Goal: Task Accomplishment & Management: Manage account settings

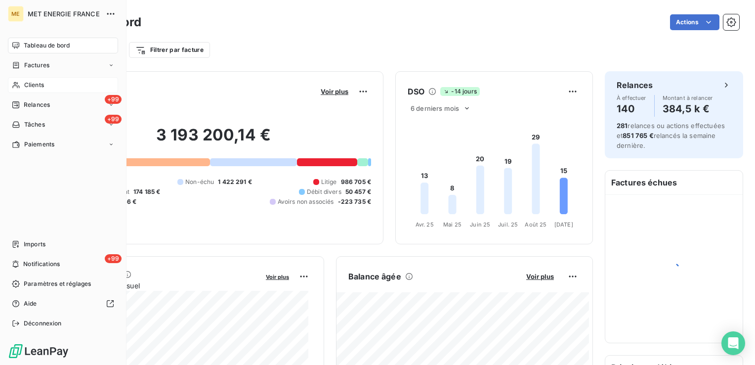
click at [30, 84] on span "Clients" at bounding box center [34, 85] width 20 height 9
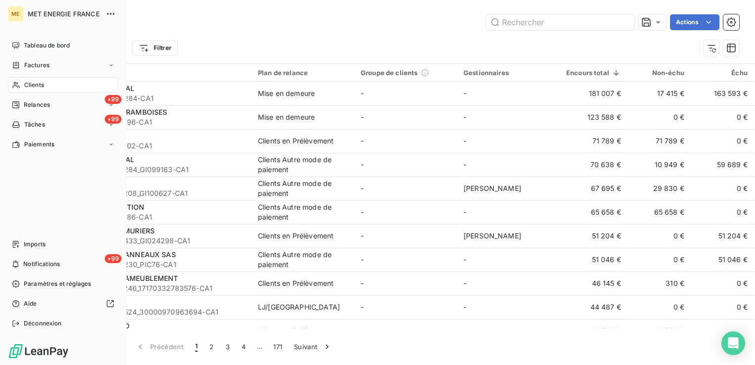
drag, startPoint x: 40, startPoint y: 82, endPoint x: 30, endPoint y: 94, distance: 15.8
click at [40, 82] on span "Clients" at bounding box center [34, 85] width 20 height 9
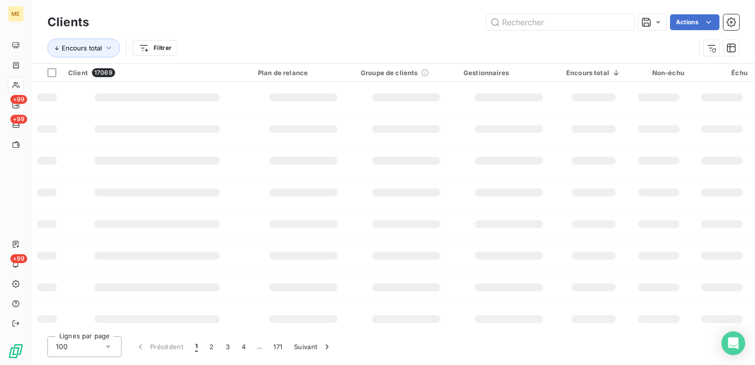
click at [321, 14] on div "Actions" at bounding box center [420, 22] width 638 height 16
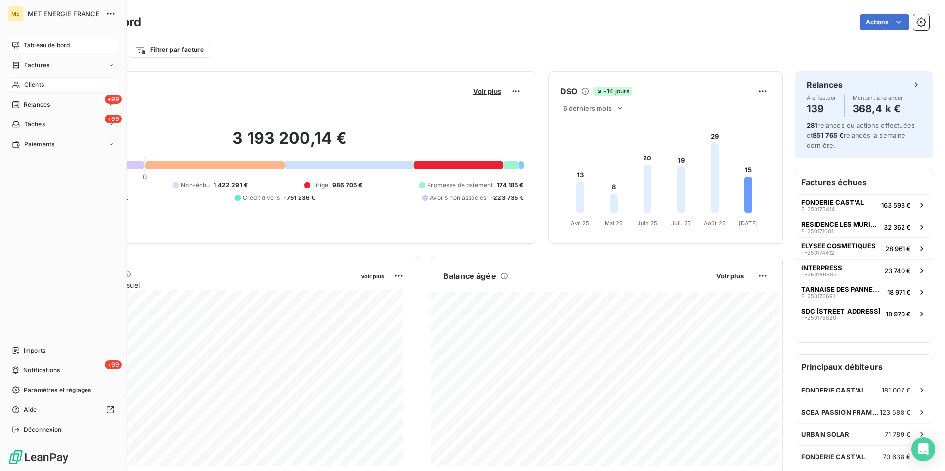
click at [44, 85] on div "Clients" at bounding box center [63, 85] width 110 height 16
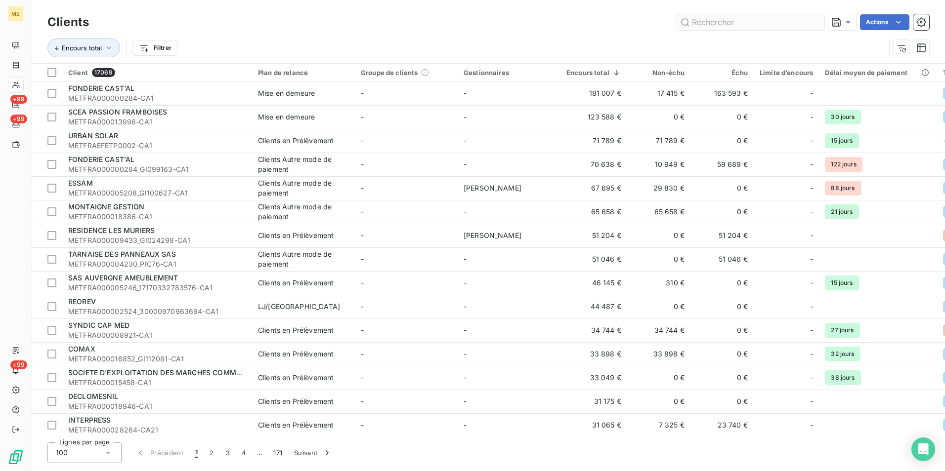
click at [776, 26] on input "text" at bounding box center [750, 22] width 148 height 16
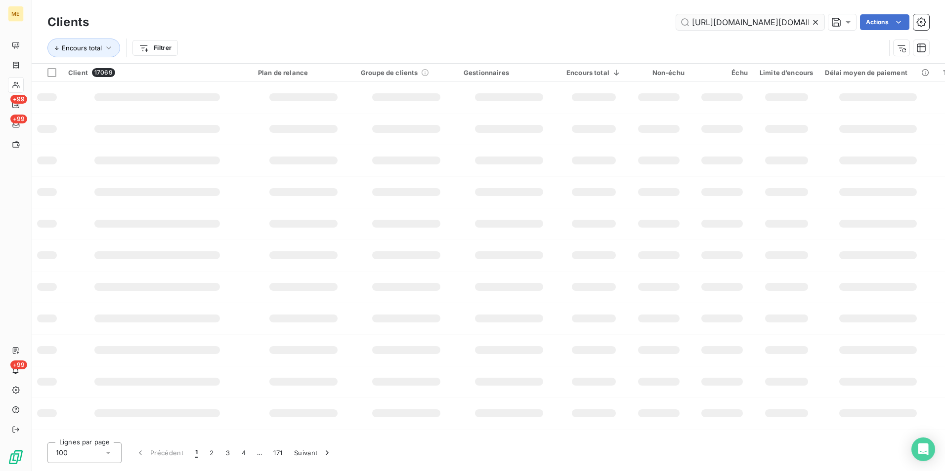
scroll to position [0, 2038]
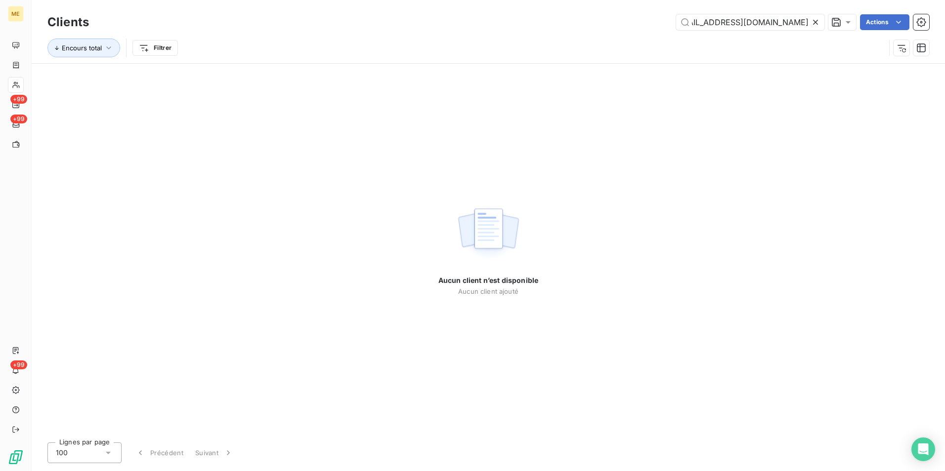
type input "https://eur03.safelinks.protection.outlook.com/?url=https%3A%2F%2Fapp.leanpay.f…"
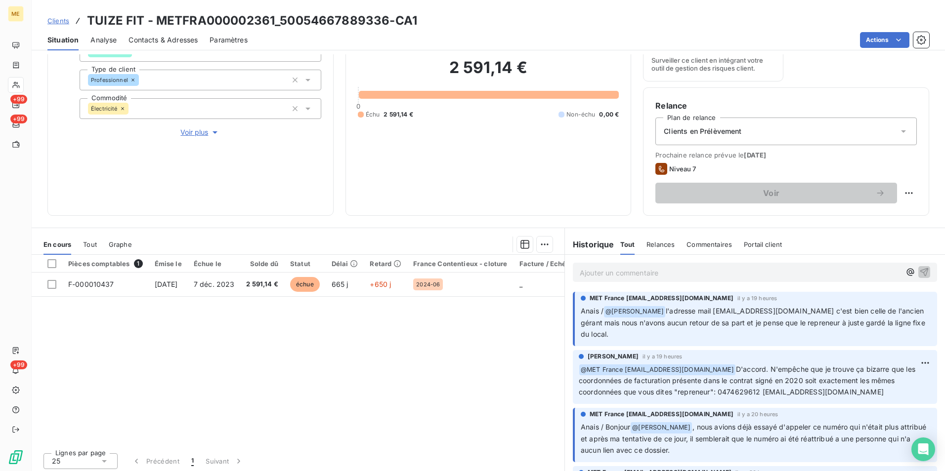
scroll to position [115, 0]
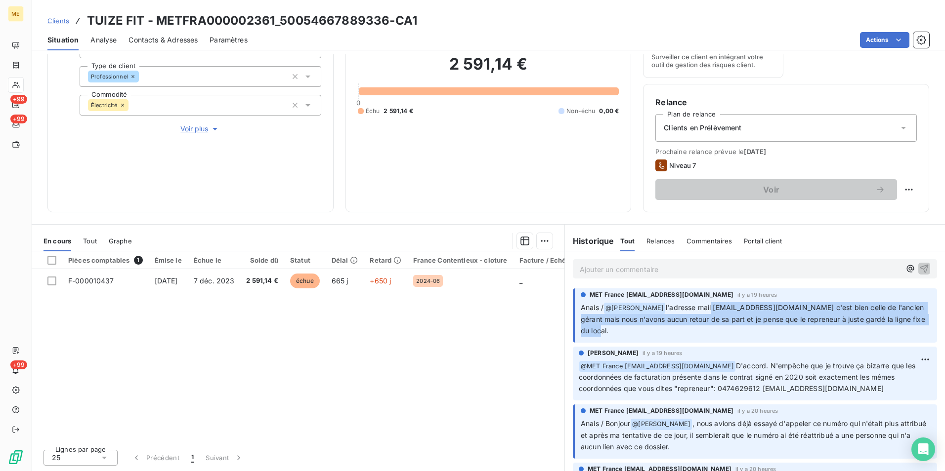
drag, startPoint x: 709, startPoint y: 306, endPoint x: 892, endPoint y: 335, distance: 185.0
click at [892, 335] on p "Anais / @ [PERSON_NAME] l'adresse mail [EMAIL_ADDRESS][DOMAIN_NAME] c'est bien …" at bounding box center [755, 319] width 350 height 35
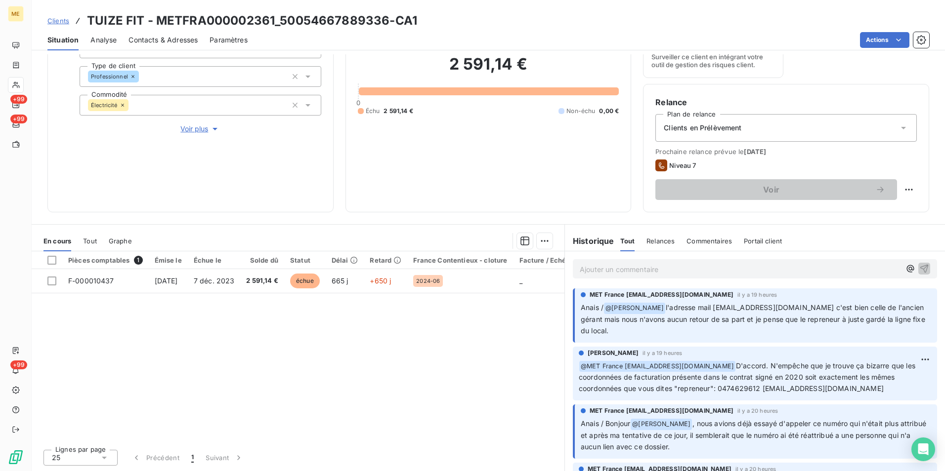
click at [507, 371] on div "Pièces comptables 1 Émise le Échue le Solde dû Statut Délai Retard France Conte…" at bounding box center [298, 346] width 533 height 190
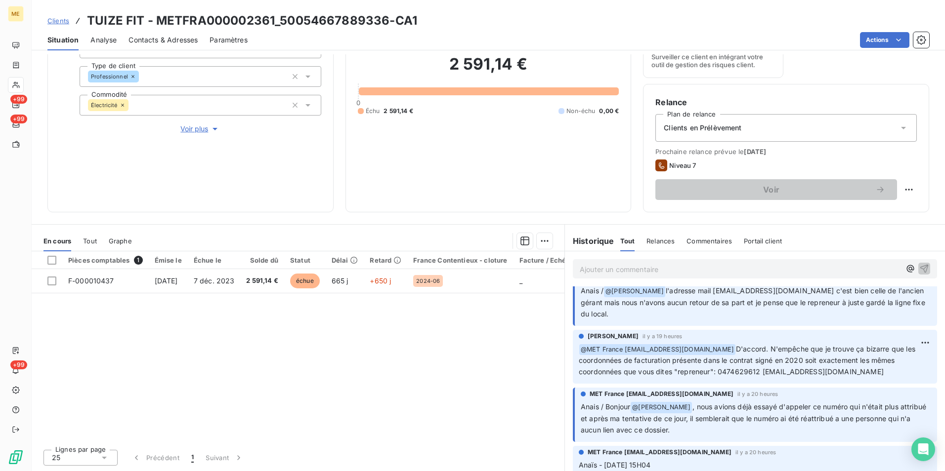
scroll to position [0, 0]
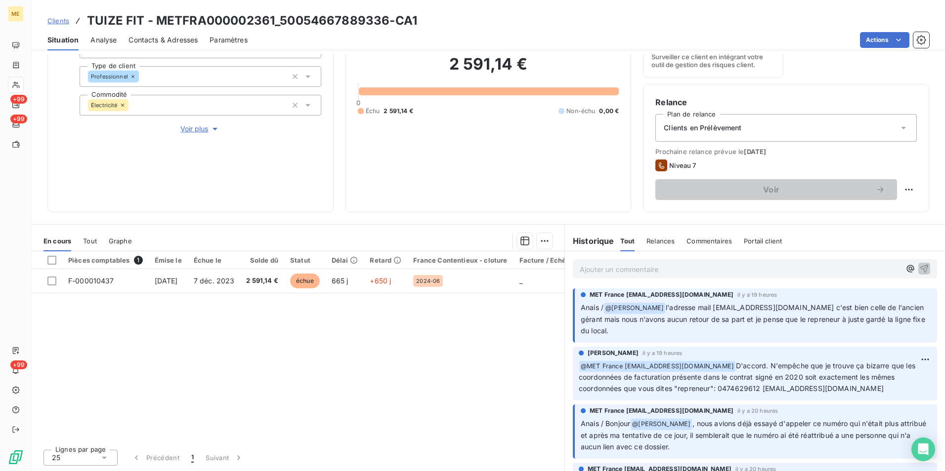
click at [205, 127] on span "Voir plus" at bounding box center [200, 129] width 40 height 10
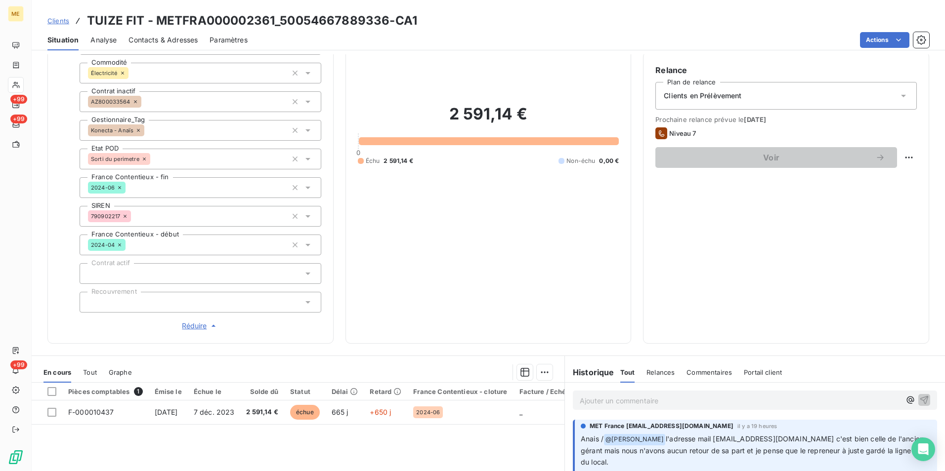
scroll to position [164, 0]
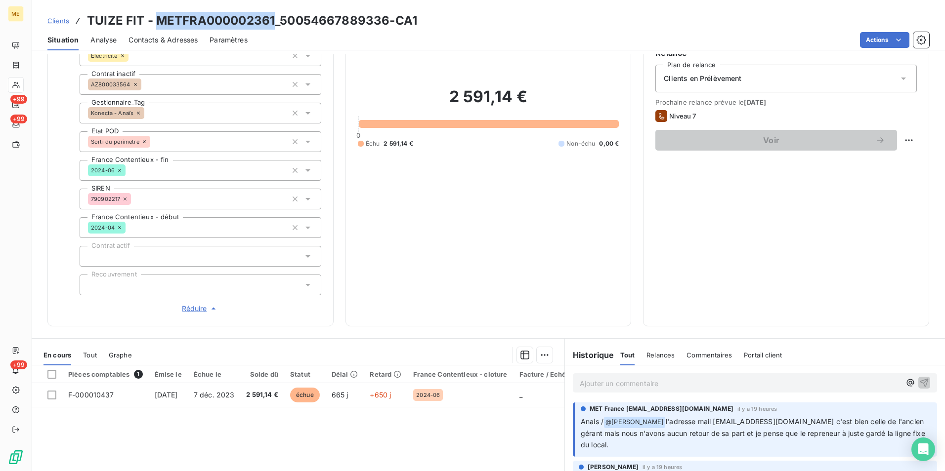
drag, startPoint x: 271, startPoint y: 19, endPoint x: 159, endPoint y: 17, distance: 112.2
click at [159, 17] on h3 "TUIZE FIT - METFRA000002361_50054667889336-CA1" at bounding box center [252, 21] width 330 height 18
copy h3 "METFRA000002361"
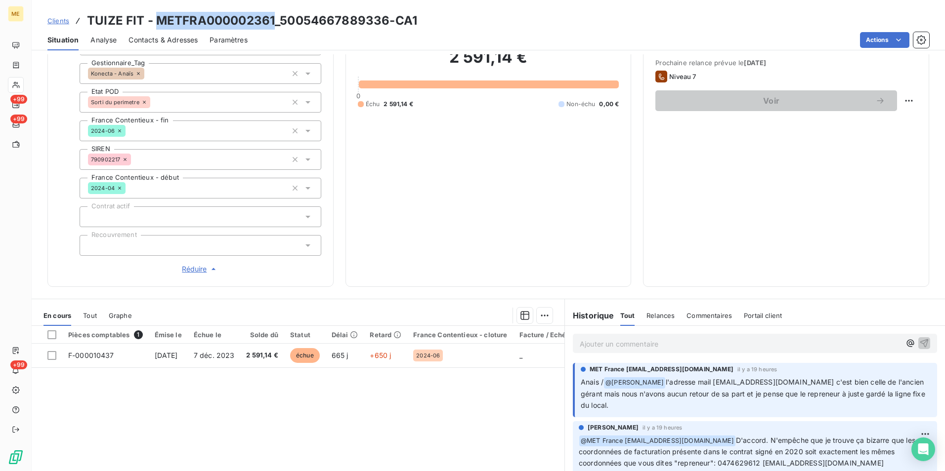
scroll to position [278, 0]
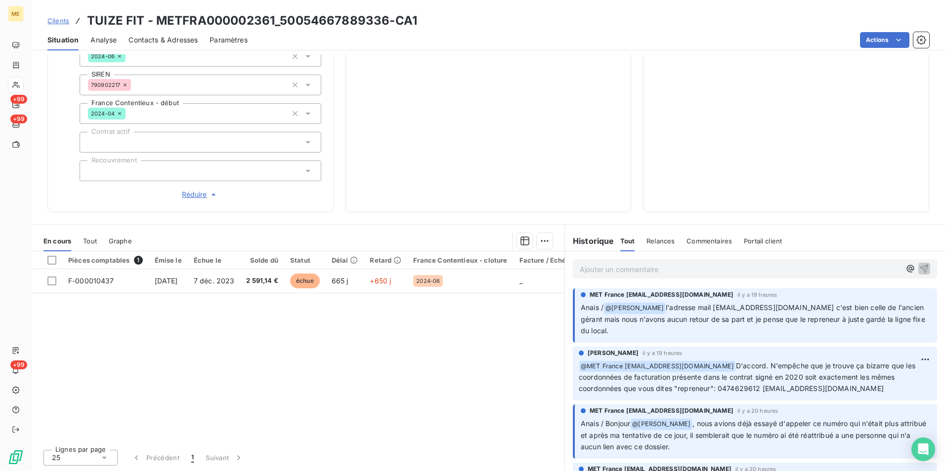
click at [596, 264] on p "Ajouter un commentaire ﻿" at bounding box center [739, 269] width 321 height 12
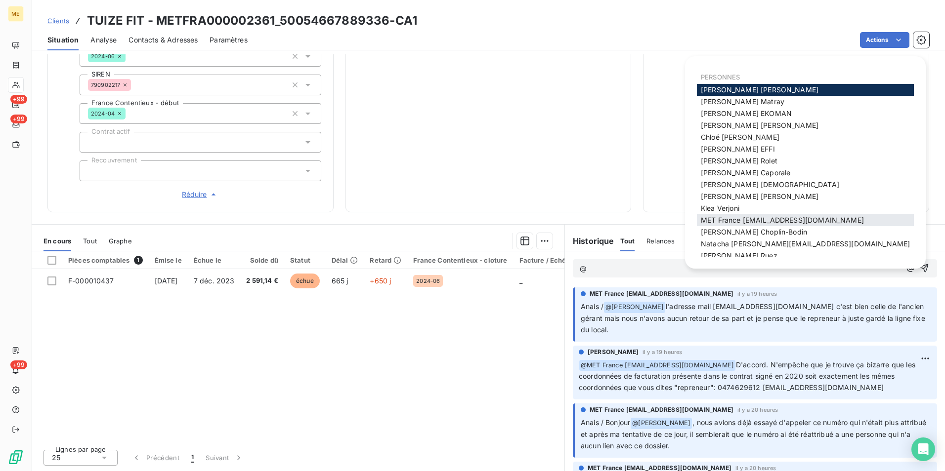
click at [807, 222] on span "MET France [EMAIL_ADDRESS][DOMAIN_NAME]" at bounding box center [782, 220] width 163 height 8
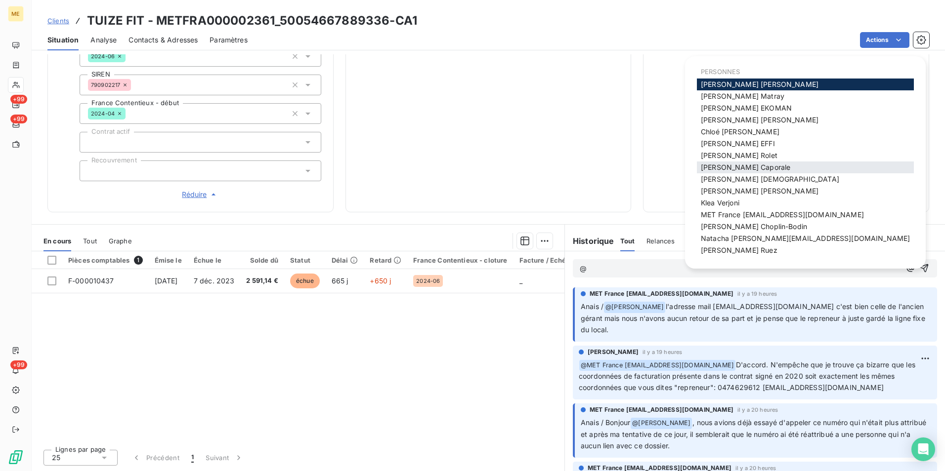
scroll to position [7, 0]
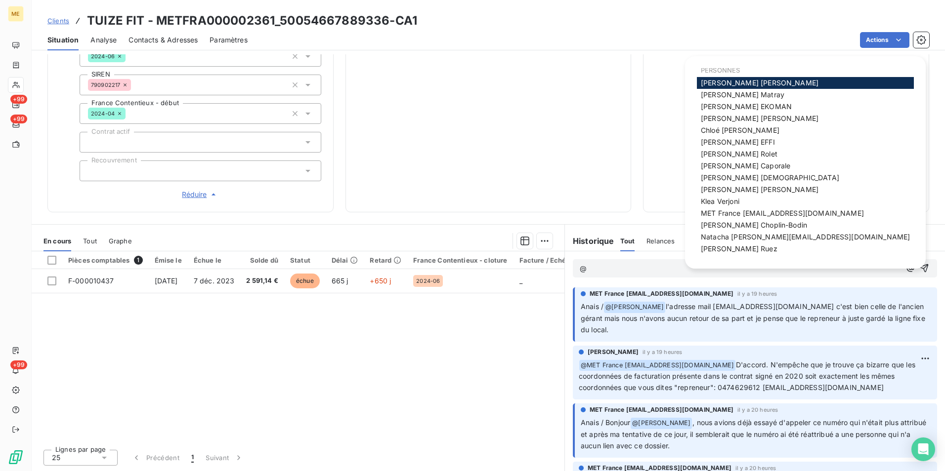
click at [740, 93] on span "[PERSON_NAME]" at bounding box center [742, 94] width 83 height 8
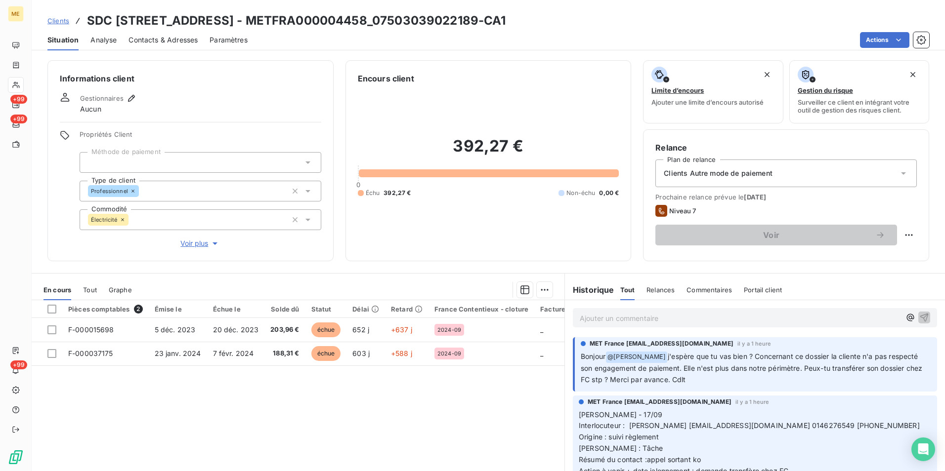
scroll to position [49, 0]
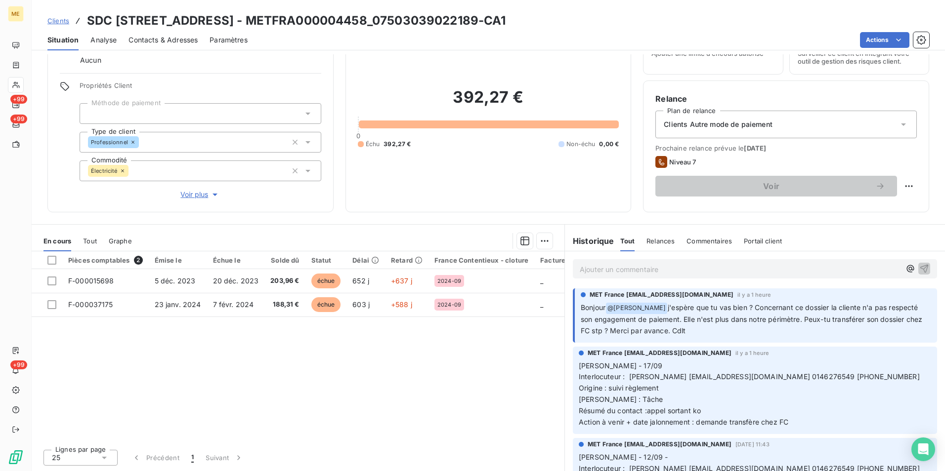
drag, startPoint x: 753, startPoint y: 307, endPoint x: 859, endPoint y: 329, distance: 108.0
click at [859, 329] on p "Bonjour @ Bélinda Thomont j'espère que tu vas bien ? Concernant ce dossier la c…" at bounding box center [755, 319] width 350 height 35
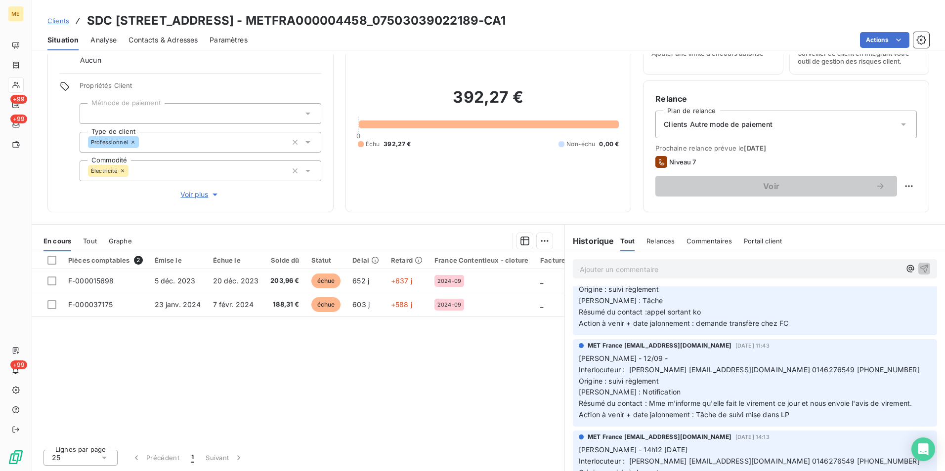
scroll to position [148, 0]
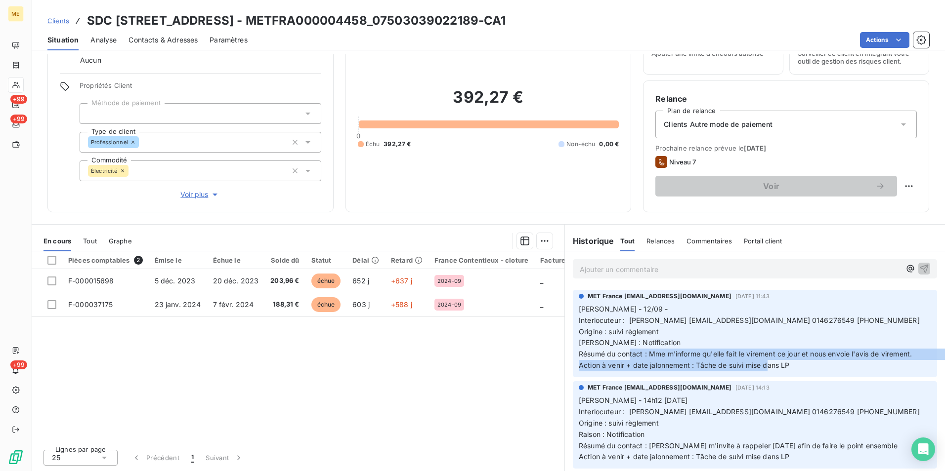
drag, startPoint x: 646, startPoint y: 352, endPoint x: 871, endPoint y: 363, distance: 225.5
click at [871, 363] on p "Lisa - 12/09 - Interlocuteur : HENIA GOUASMIA hgouasmia@lamy-immobilier.fr 0146…" at bounding box center [754, 338] width 352 height 68
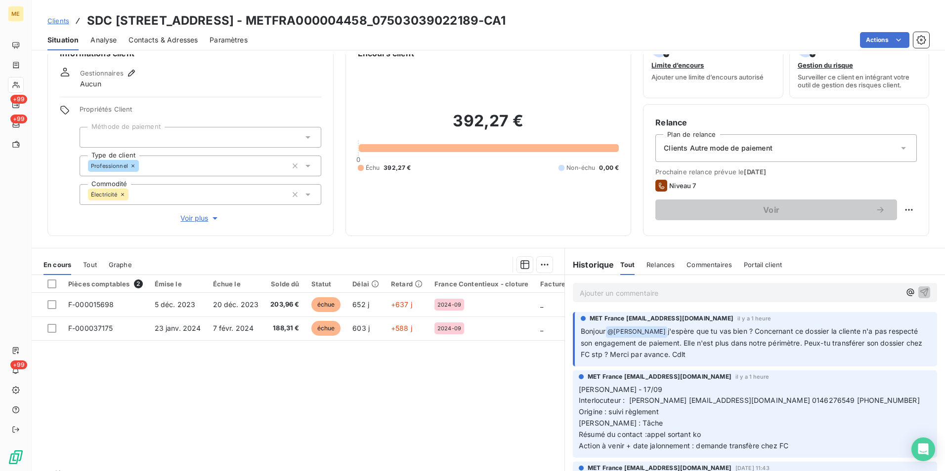
scroll to position [49, 0]
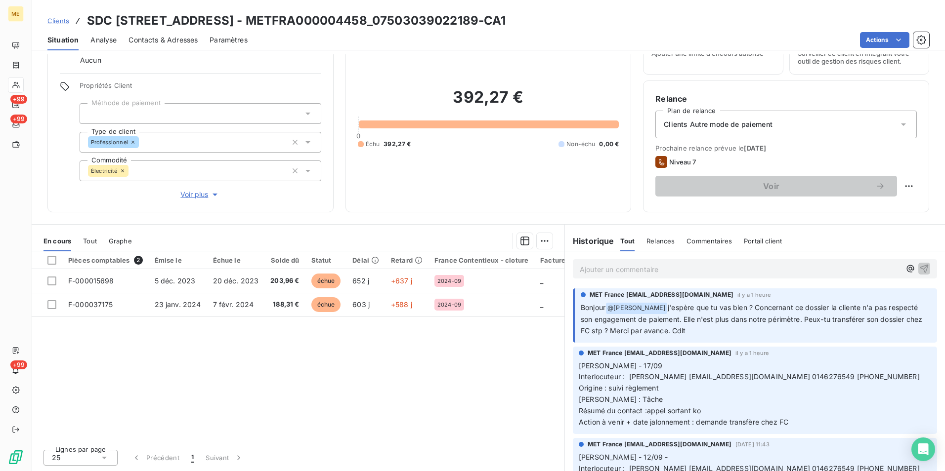
click at [190, 196] on span "Voir plus" at bounding box center [200, 195] width 40 height 10
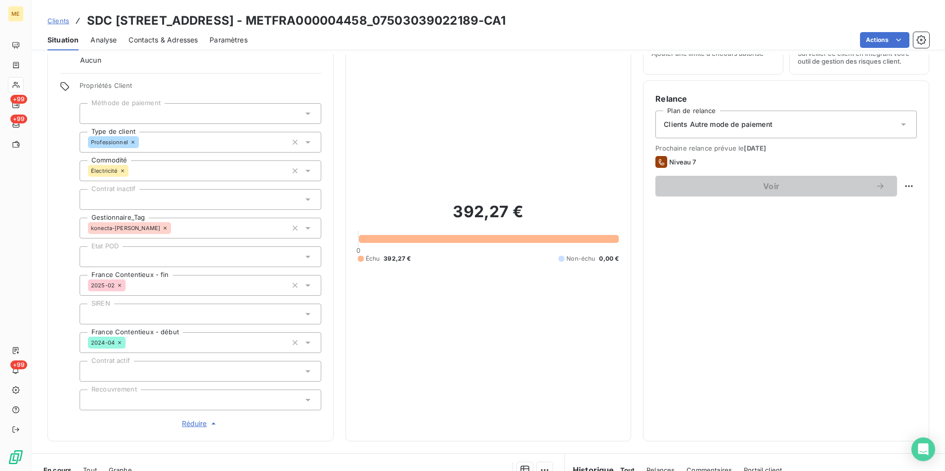
scroll to position [98, 0]
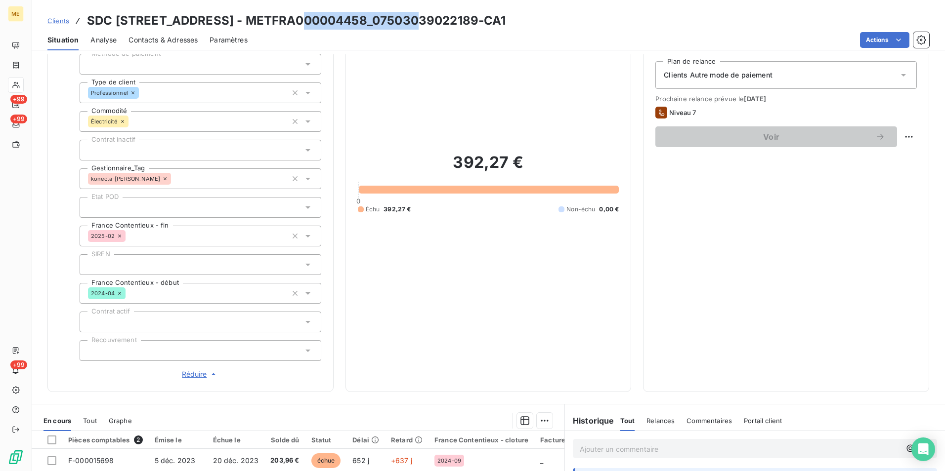
drag, startPoint x: 415, startPoint y: 19, endPoint x: 297, endPoint y: 24, distance: 117.7
click at [297, 24] on h3 "SDC 30 RUE DU DR LANCEREAUX - METFRA000004458_07503039022189-CA1" at bounding box center [296, 21] width 419 height 18
copy h3 "METFRA000004458"
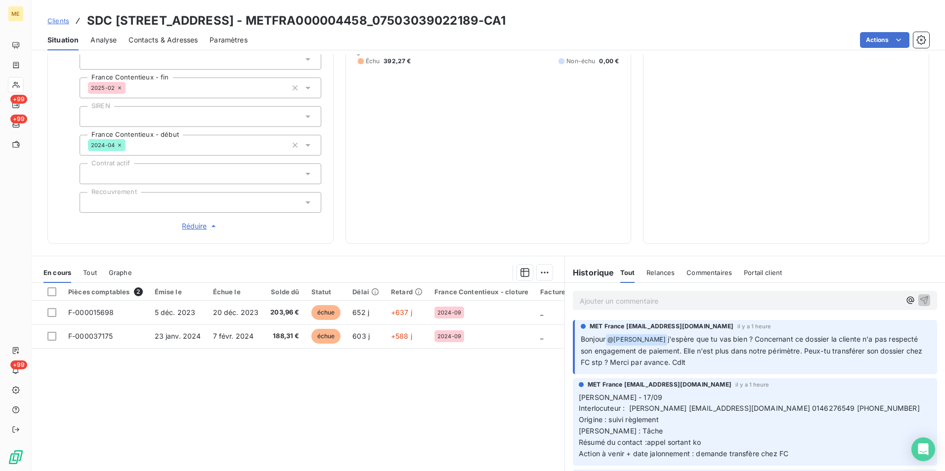
click at [605, 300] on p "Ajouter un commentaire ﻿" at bounding box center [739, 301] width 321 height 12
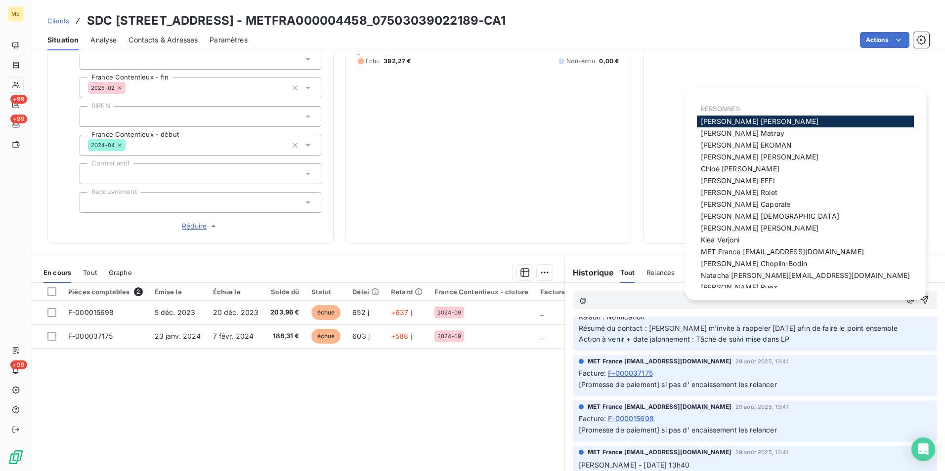
scroll to position [99, 0]
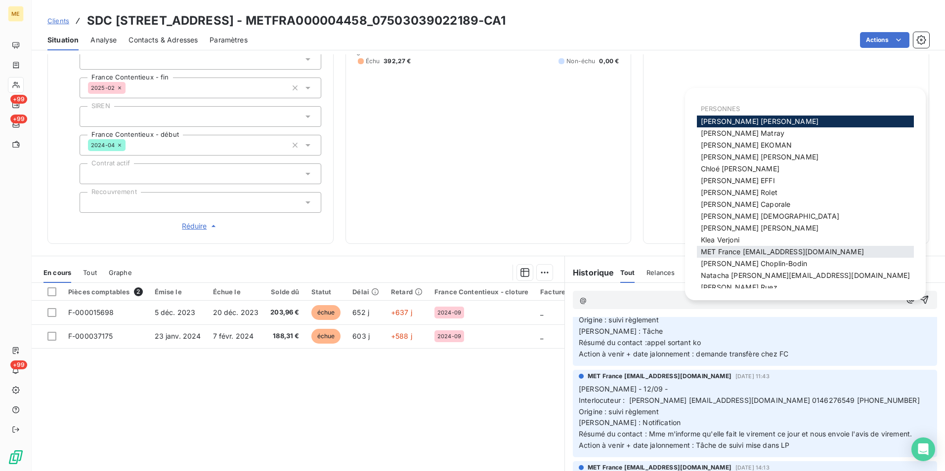
click at [746, 251] on span "MET France [EMAIL_ADDRESS][DOMAIN_NAME]" at bounding box center [782, 251] width 163 height 8
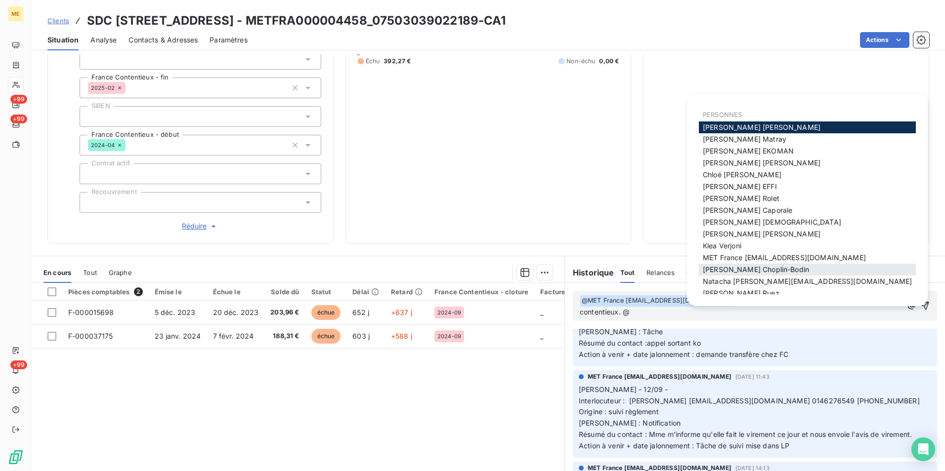
scroll to position [7, 0]
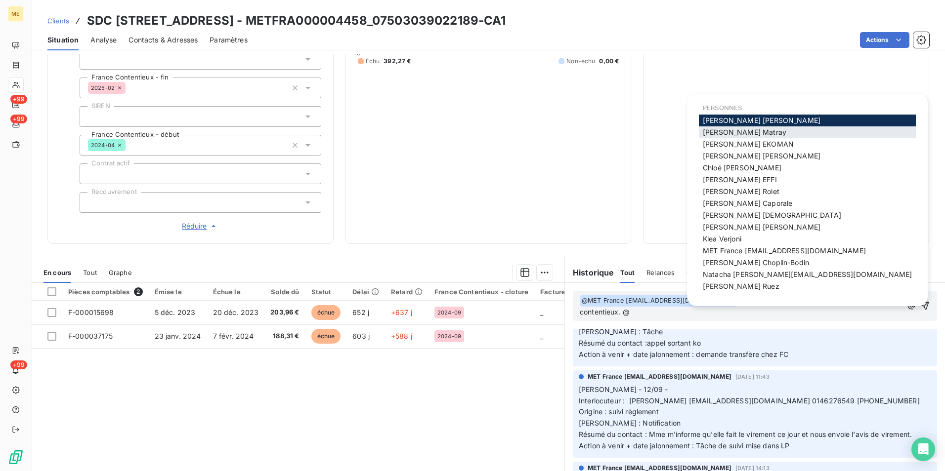
click at [753, 134] on div "[PERSON_NAME]" at bounding box center [807, 132] width 217 height 12
click at [753, 133] on div "[PERSON_NAME]" at bounding box center [807, 132] width 217 height 12
click at [736, 128] on span "[PERSON_NAME]" at bounding box center [743, 132] width 83 height 8
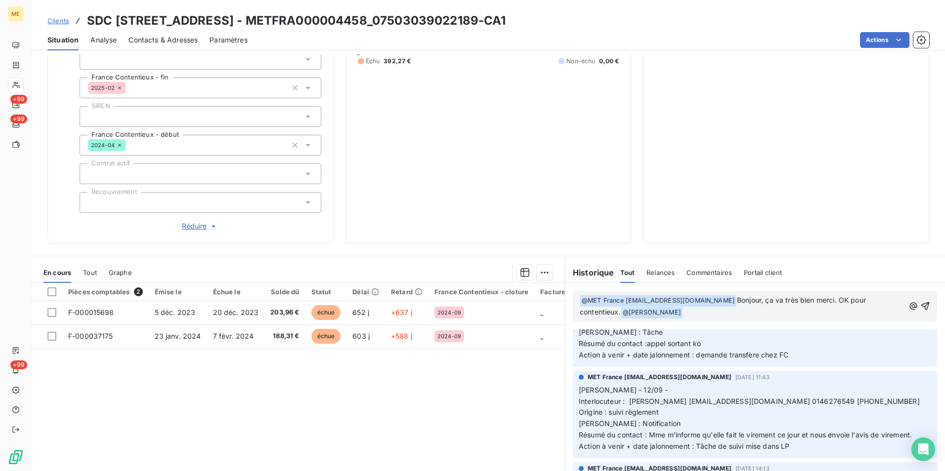
scroll to position [111, 0]
click at [920, 307] on icon "button" at bounding box center [925, 306] width 10 height 10
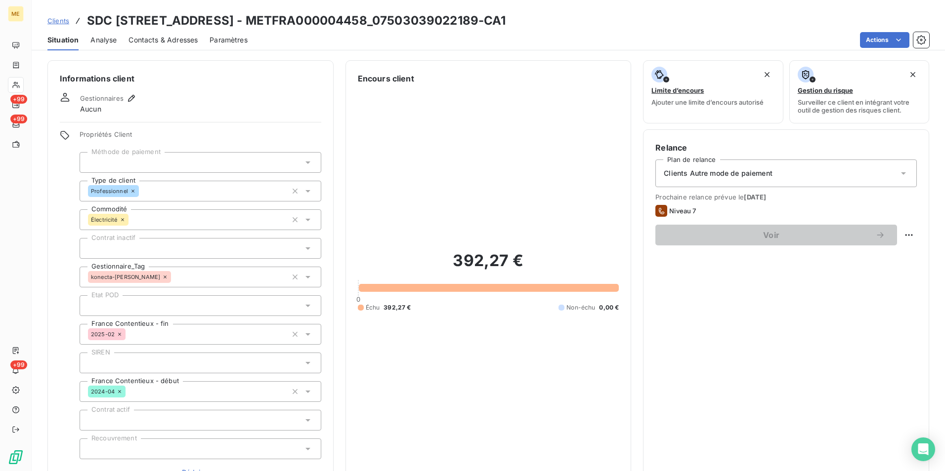
scroll to position [198, 0]
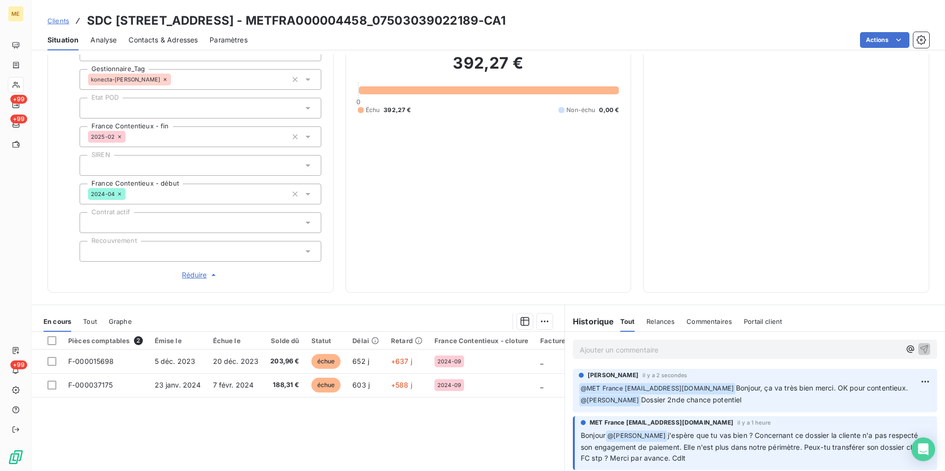
drag, startPoint x: 51, startPoint y: 19, endPoint x: 165, endPoint y: 38, distance: 115.7
click at [51, 19] on span "Clients" at bounding box center [58, 21] width 22 height 8
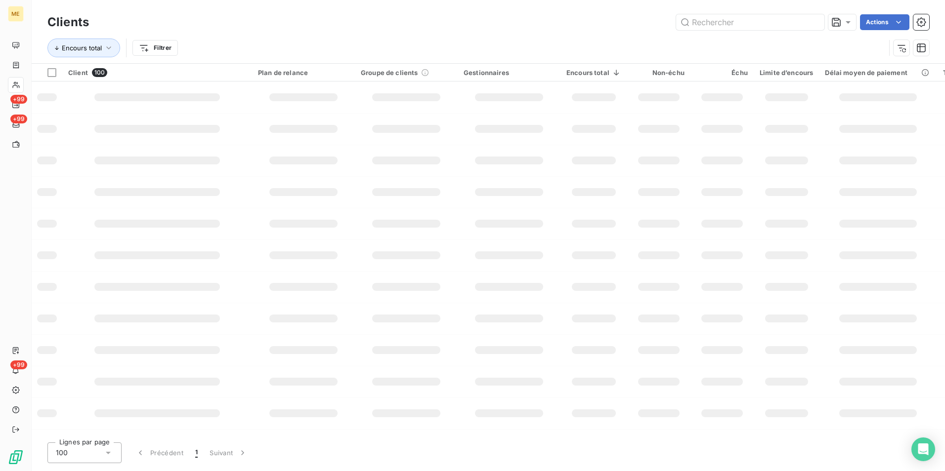
click at [706, 18] on input "text" at bounding box center [750, 22] width 148 height 16
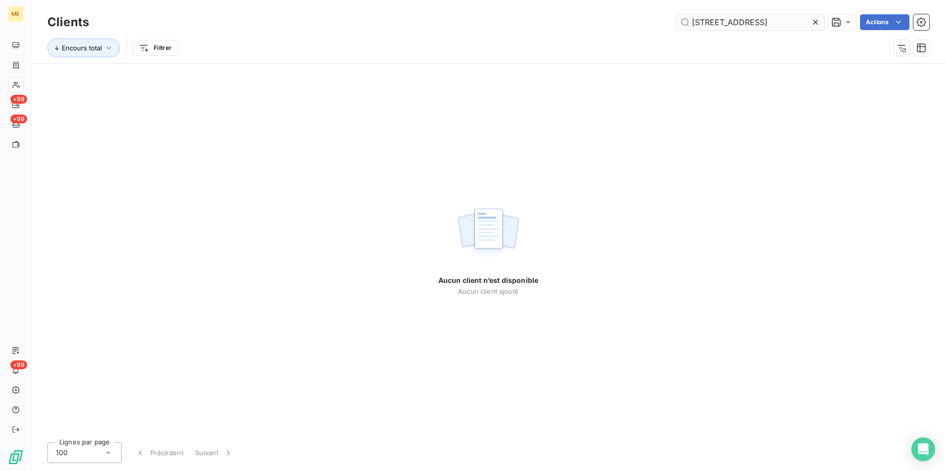
click at [717, 20] on input "54 rue blanq" at bounding box center [750, 22] width 148 height 16
click at [710, 21] on input "54 rue blanq" at bounding box center [750, 22] width 148 height 16
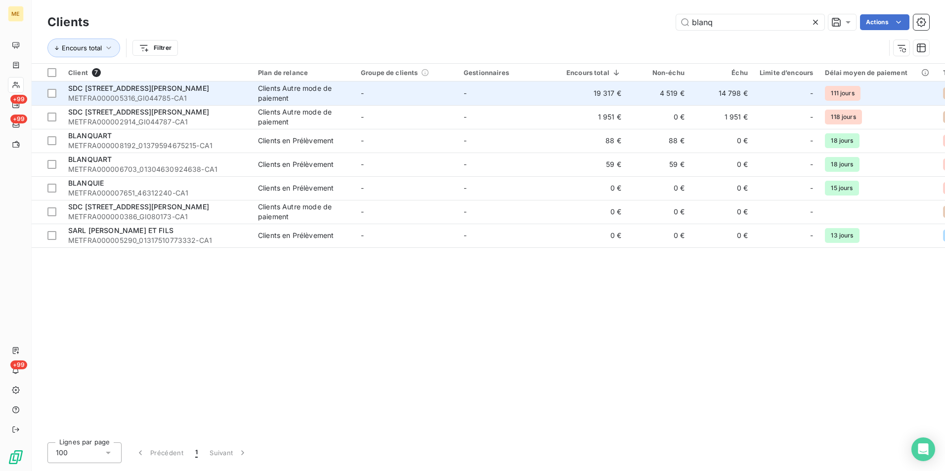
type input "blanq"
click at [559, 88] on td "-" at bounding box center [508, 94] width 103 height 24
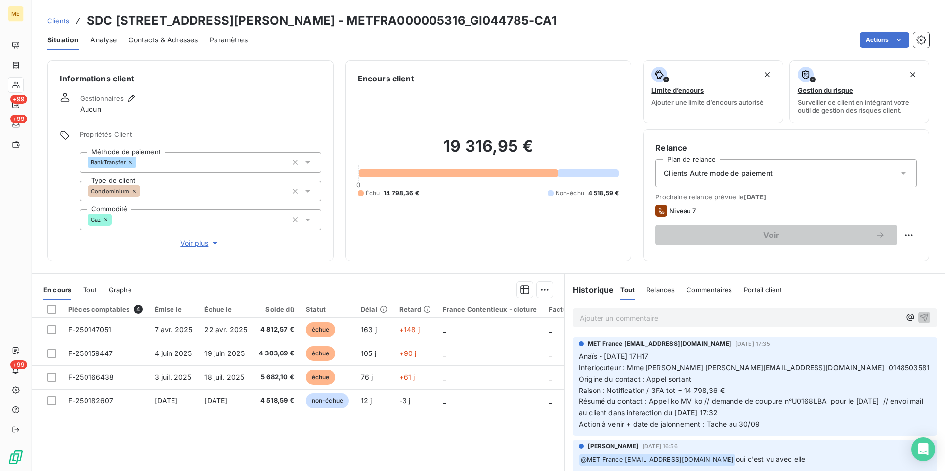
click at [198, 240] on span "Voir plus" at bounding box center [200, 244] width 40 height 10
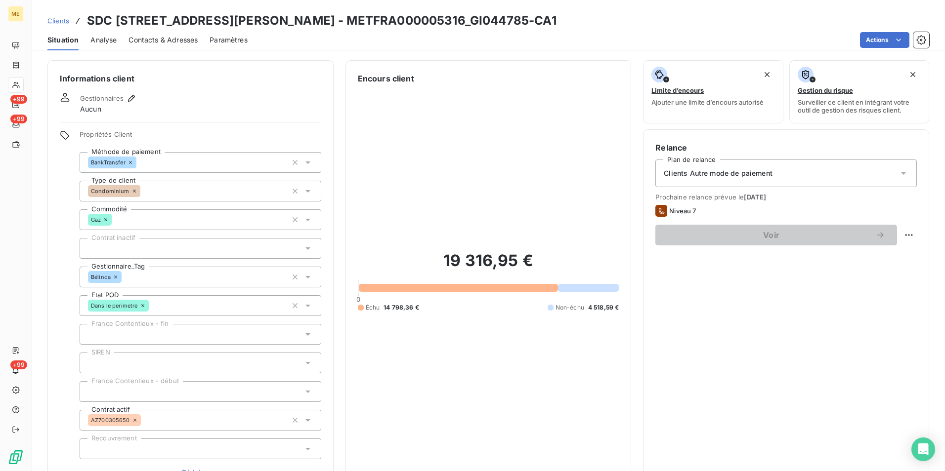
scroll to position [148, 0]
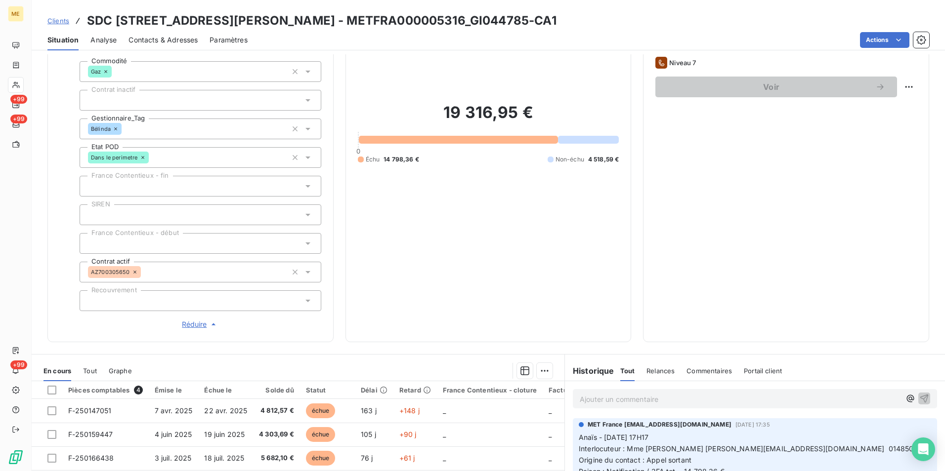
click at [200, 324] on span "Réduire" at bounding box center [200, 325] width 37 height 10
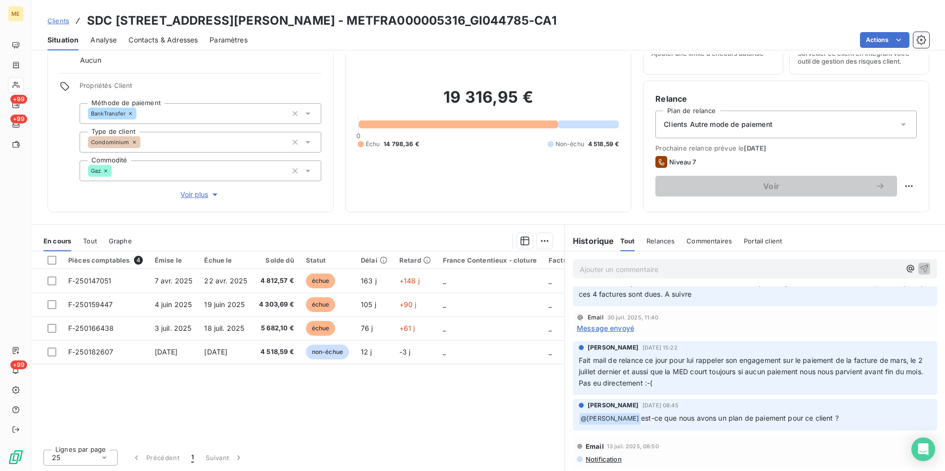
scroll to position [395, 0]
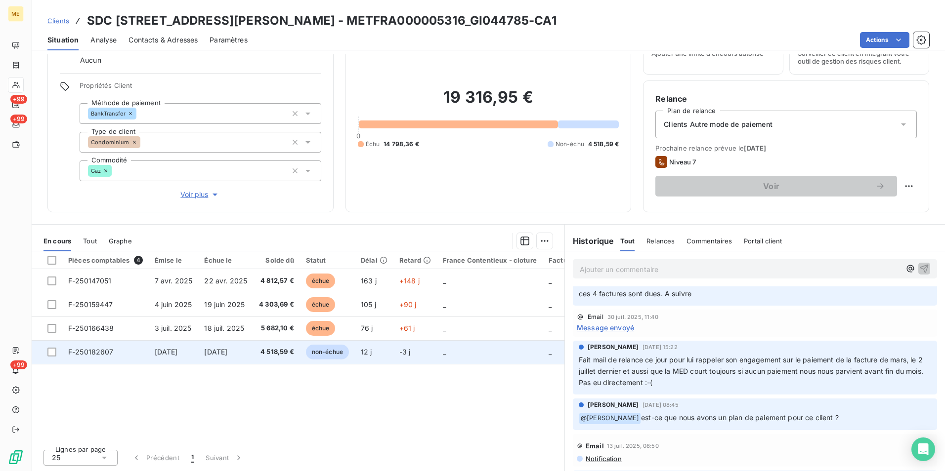
click at [355, 352] on td "non-échue" at bounding box center [327, 352] width 55 height 24
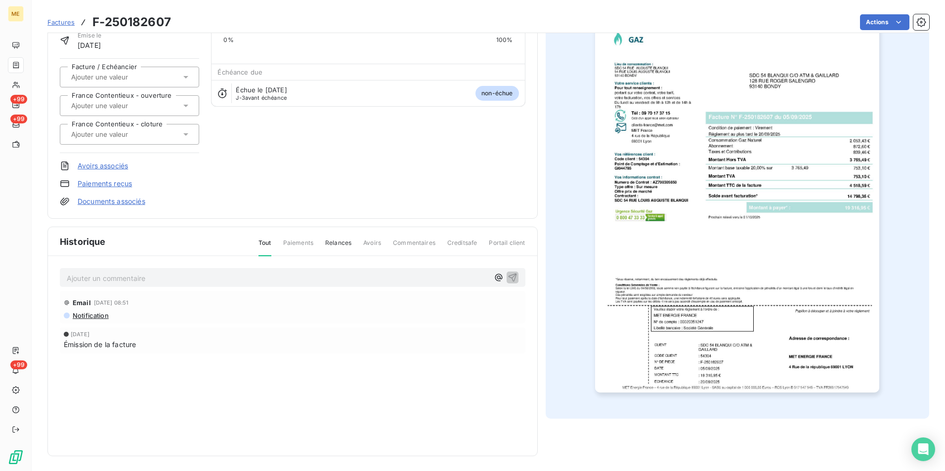
scroll to position [76, 0]
click at [776, 353] on img "button" at bounding box center [737, 191] width 284 height 402
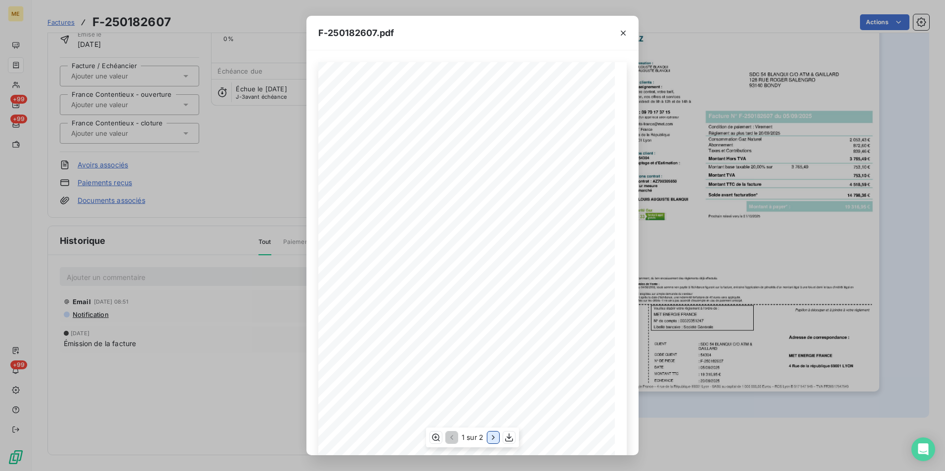
click at [494, 434] on icon "button" at bounding box center [493, 438] width 10 height 10
click at [453, 437] on icon "button" at bounding box center [451, 438] width 10 height 10
click at [489, 439] on icon "button" at bounding box center [493, 438] width 10 height 10
click at [629, 31] on button "button" at bounding box center [623, 33] width 16 height 16
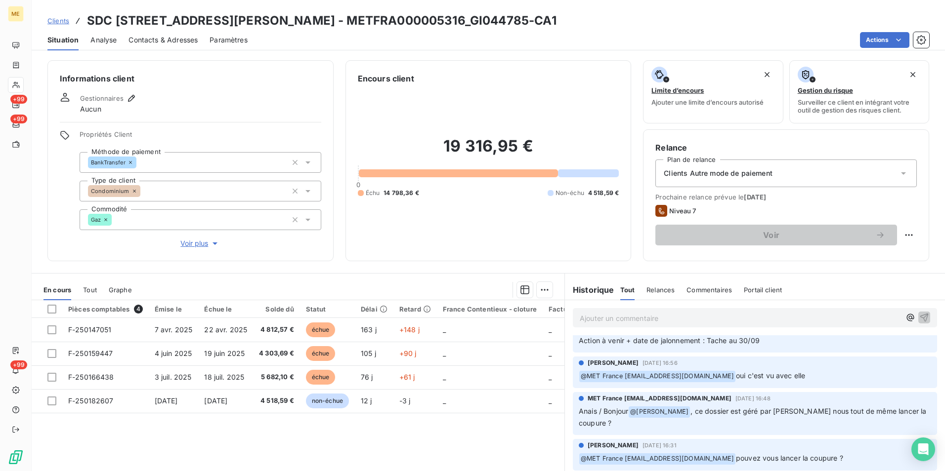
scroll to position [99, 0]
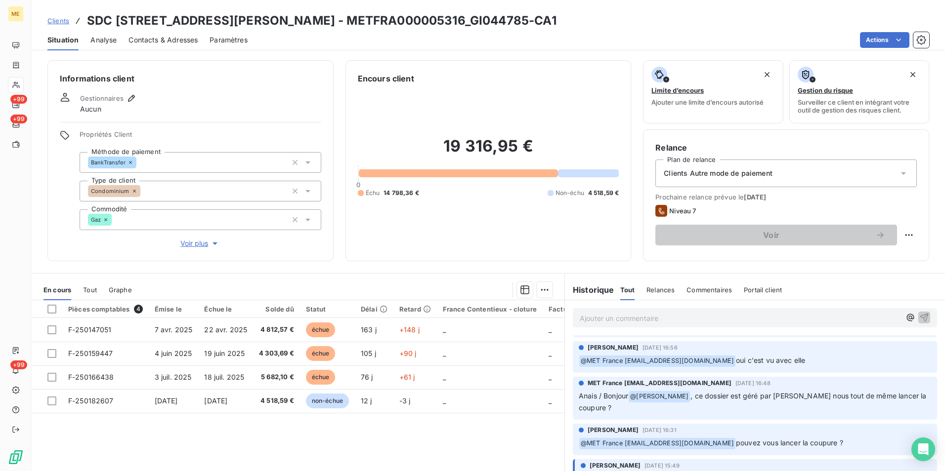
drag, startPoint x: 741, startPoint y: 395, endPoint x: 856, endPoint y: 404, distance: 115.9
click at [856, 404] on p "Anais / Bonjour @ Amélie Matray , ce dossier est géré par Bélinda devons nous t…" at bounding box center [754, 402] width 352 height 23
click at [533, 434] on div "Pièces comptables 4 Émise le Échue le Solde dû Statut Délai Retard France Conte…" at bounding box center [298, 395] width 533 height 190
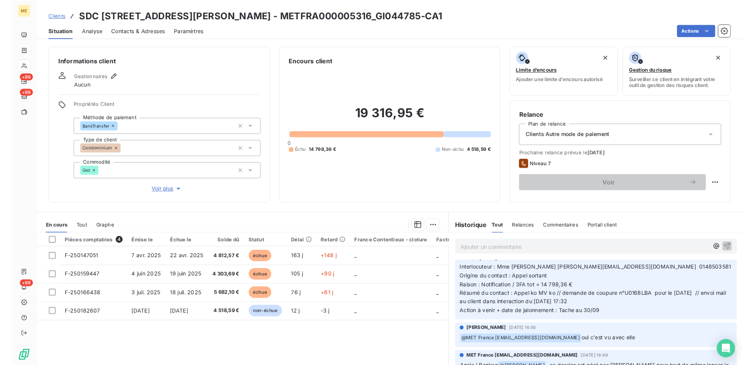
scroll to position [0, 0]
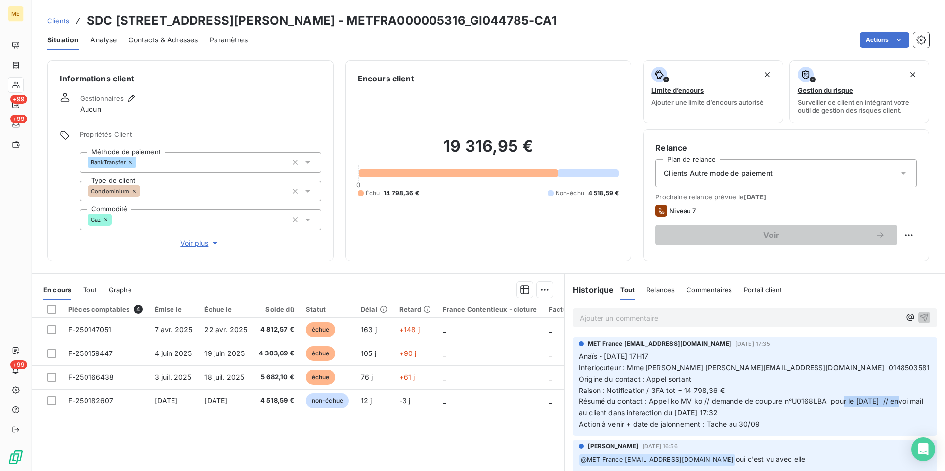
drag, startPoint x: 838, startPoint y: 402, endPoint x: 897, endPoint y: 404, distance: 58.3
click at [897, 404] on span "Résumé du contact : Appel ko MV ko // demande de coupure n°U0168LBA pour le 29/…" at bounding box center [751, 407] width 346 height 20
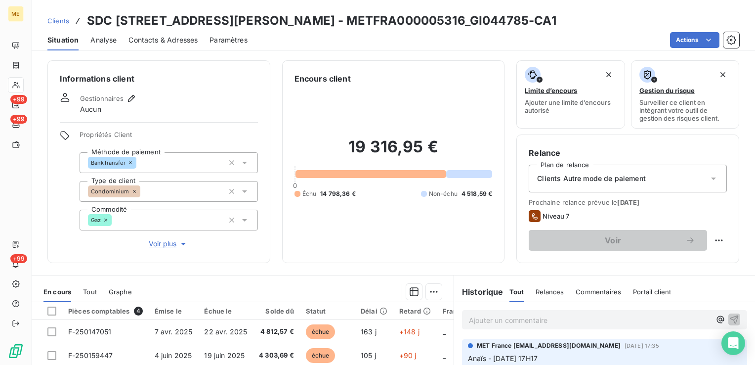
click at [377, 177] on div at bounding box center [370, 174] width 151 height 8
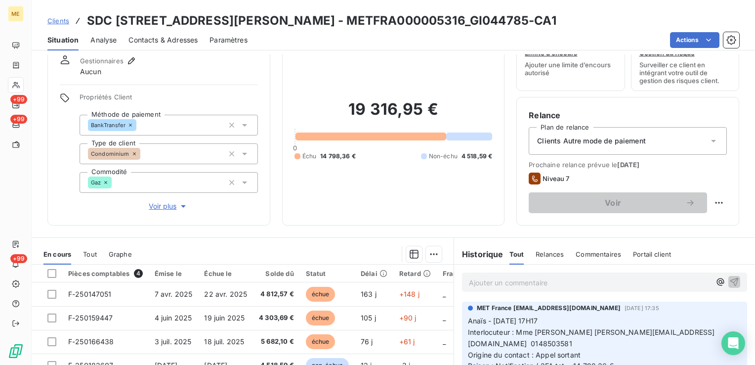
scroll to position [99, 0]
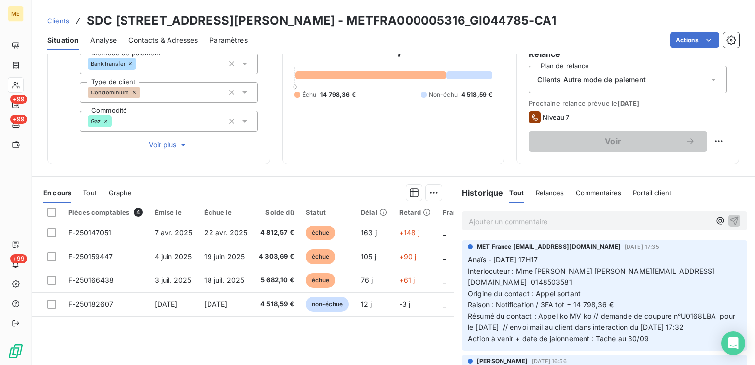
click at [550, 219] on p "Ajouter un commentaire ﻿" at bounding box center [590, 221] width 242 height 12
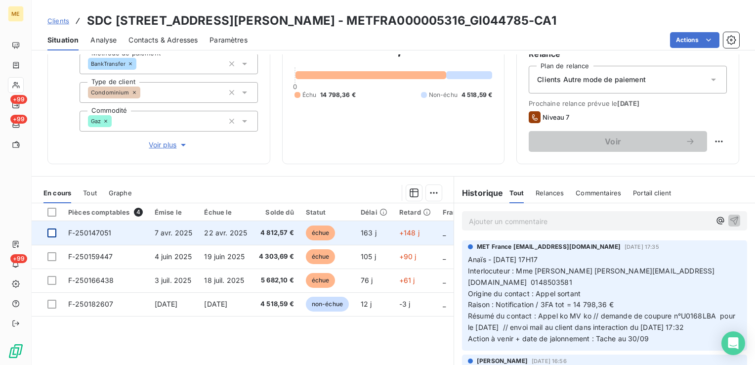
click at [50, 231] on div at bounding box center [51, 232] width 9 height 9
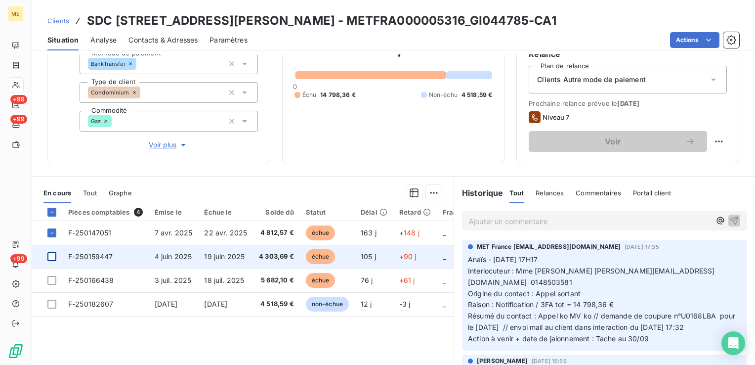
click at [52, 255] on div at bounding box center [51, 256] width 9 height 9
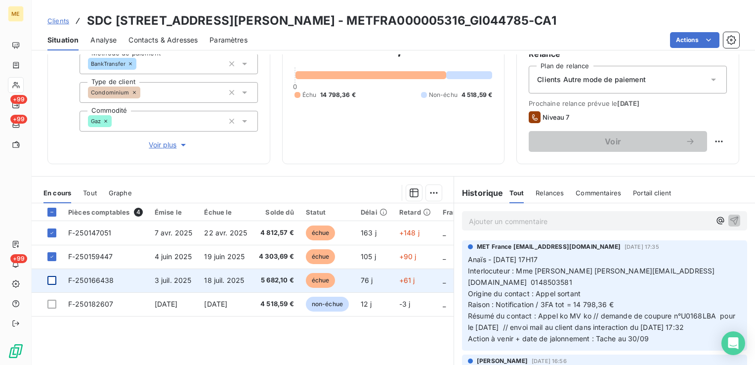
click at [53, 280] on div at bounding box center [51, 280] width 9 height 9
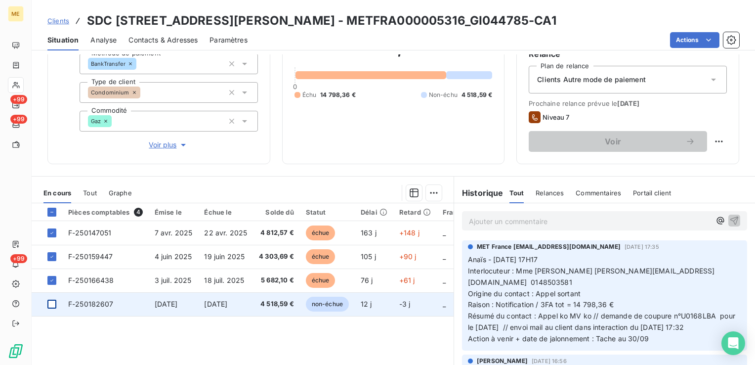
click at [50, 303] on div at bounding box center [51, 303] width 9 height 9
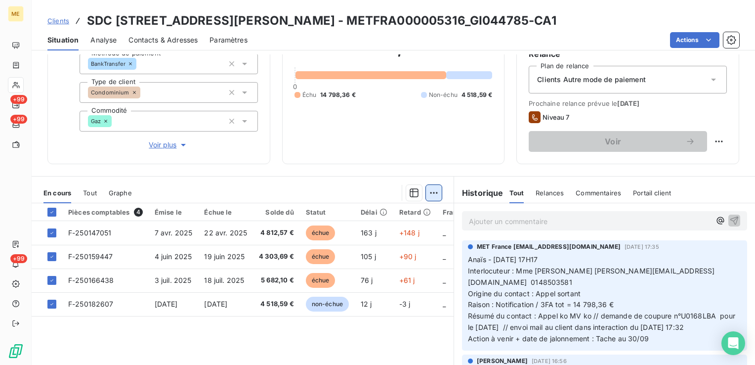
click at [429, 193] on html "ME +99 +99 +99 Clients SDC 54 RUE LOUIS AUGUSTE BLANQUI - METFRA000005316_GI044…" at bounding box center [377, 182] width 755 height 365
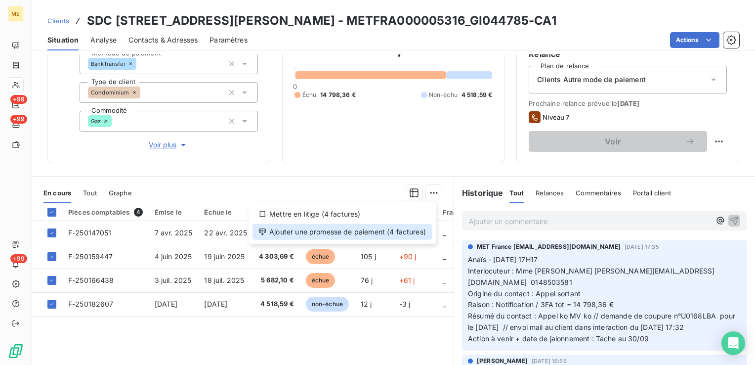
click at [399, 231] on div "Ajouter une promesse de paiement (4 factures)" at bounding box center [341, 232] width 179 height 16
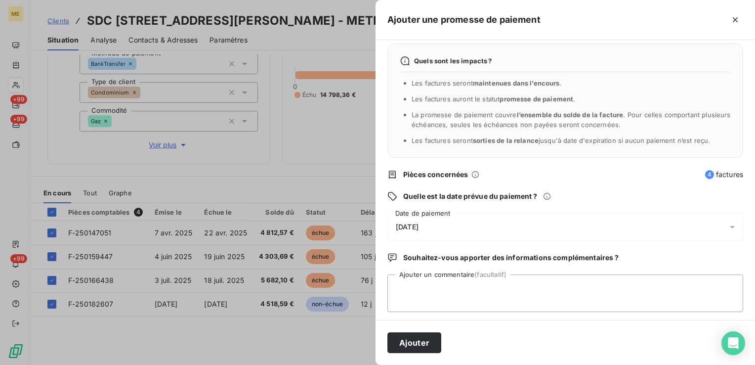
scroll to position [11, 0]
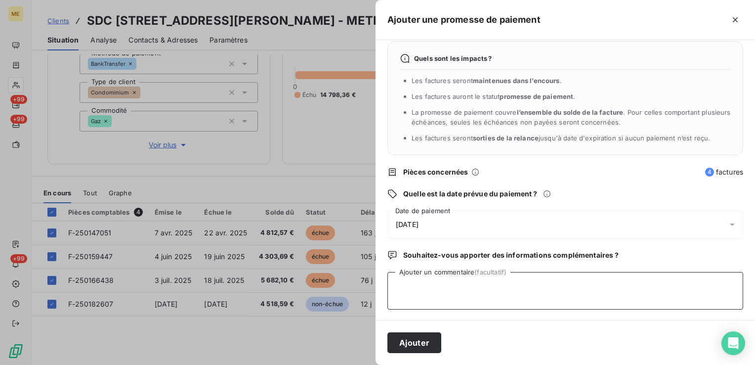
click at [417, 279] on textarea "Ajouter un commentaire (facultatif)" at bounding box center [565, 291] width 356 height 38
type textarea "B"
click at [735, 21] on icon "button" at bounding box center [735, 20] width 10 height 10
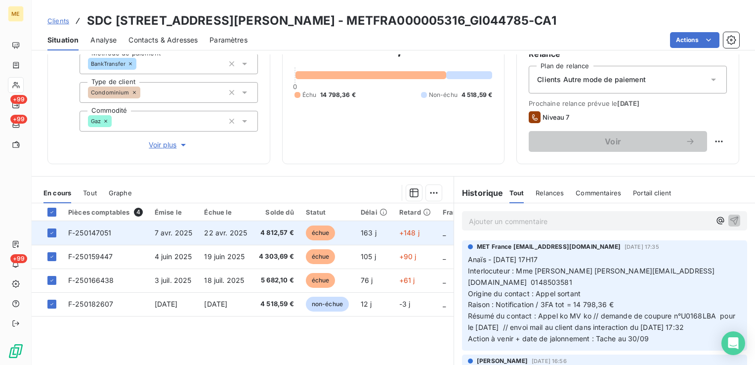
click at [59, 231] on td at bounding box center [47, 233] width 31 height 24
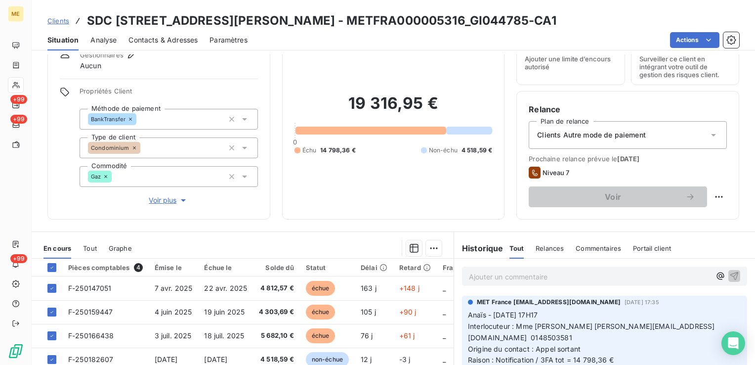
scroll to position [148, 0]
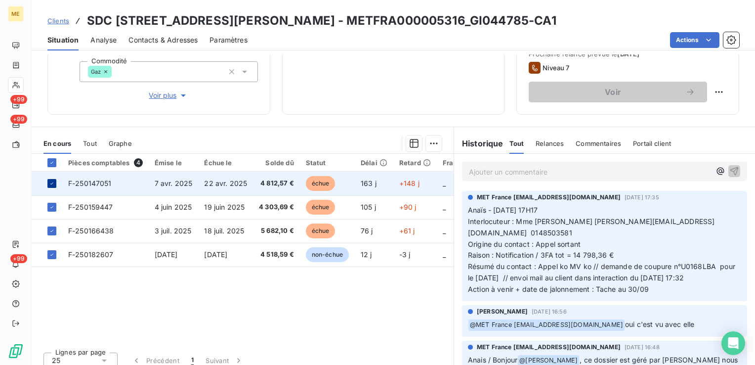
click at [51, 186] on div at bounding box center [51, 183] width 9 height 9
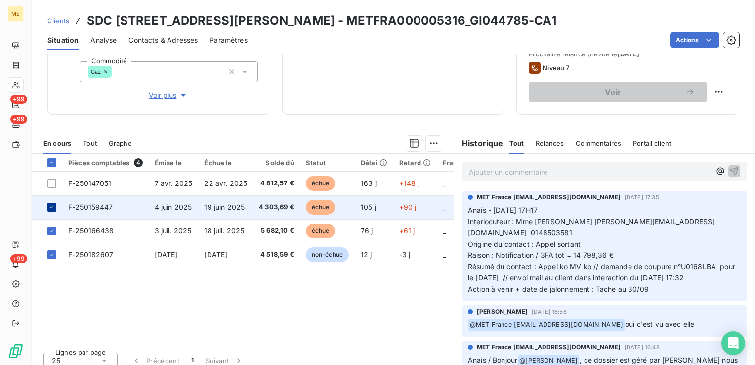
click at [53, 209] on icon at bounding box center [52, 207] width 6 height 6
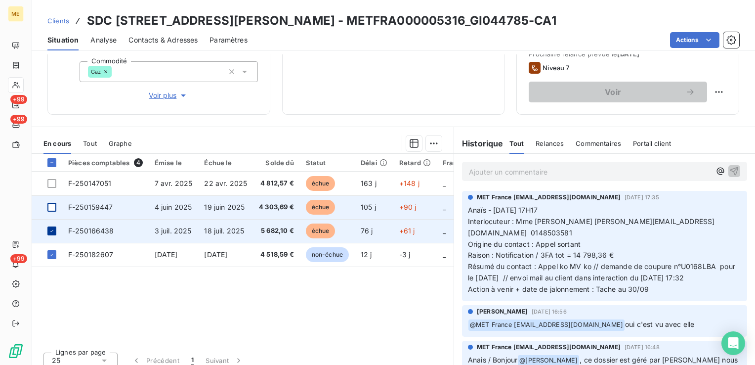
click at [55, 231] on div at bounding box center [51, 230] width 9 height 9
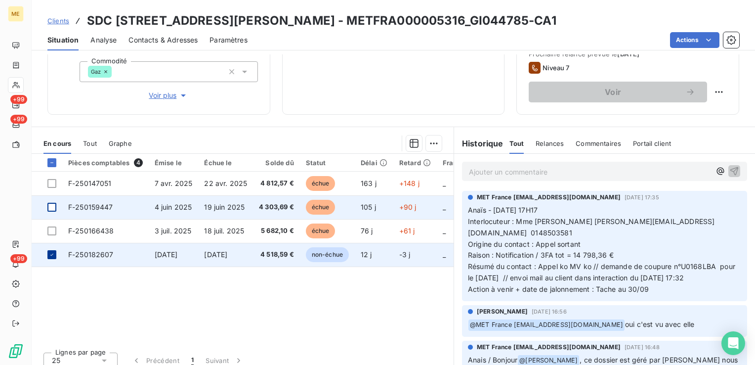
click at [54, 258] on div at bounding box center [51, 254] width 9 height 9
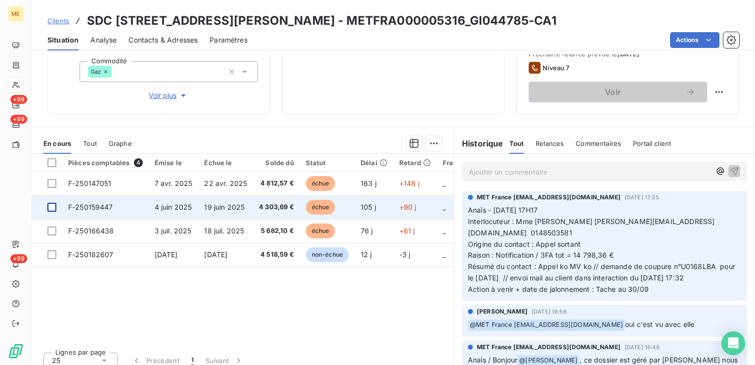
click at [91, 290] on div "Pièces comptables 4 Émise le Échue le Solde dû Statut Délai Retard France Conte…" at bounding box center [243, 249] width 422 height 190
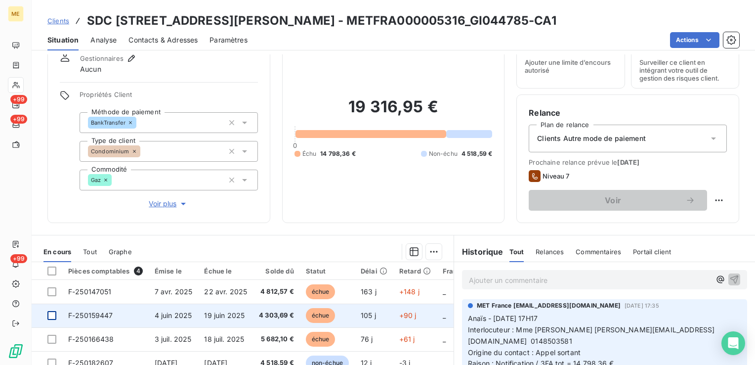
scroll to position [99, 0]
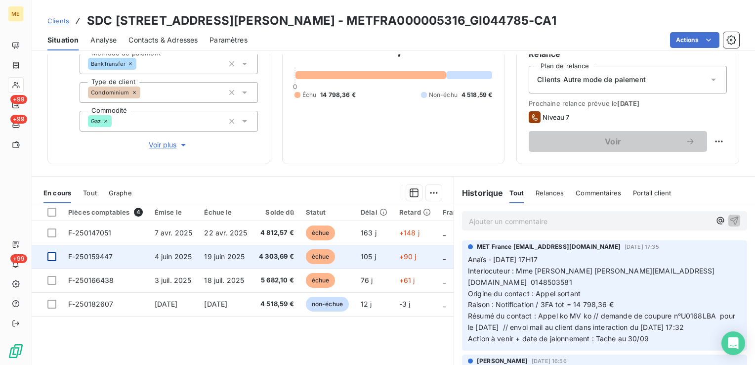
click at [168, 146] on span "Voir plus" at bounding box center [169, 145] width 40 height 10
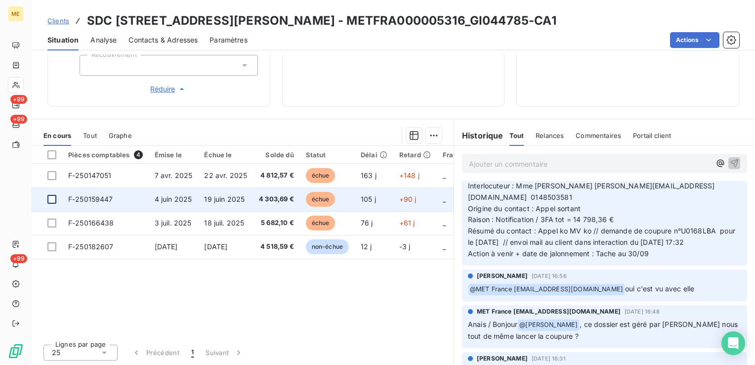
scroll to position [0, 0]
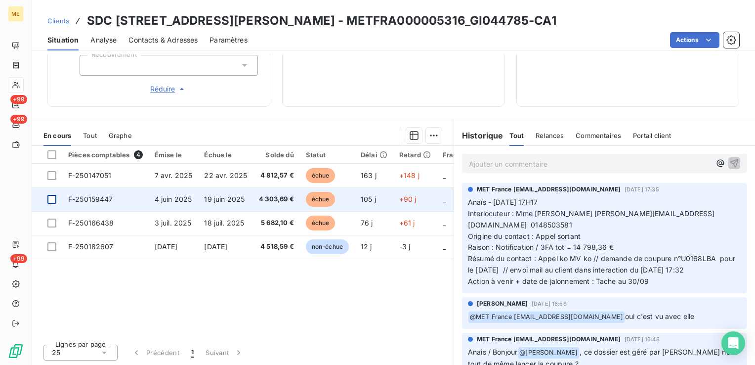
click at [563, 165] on p "Ajouter un commentaire ﻿" at bounding box center [590, 164] width 242 height 12
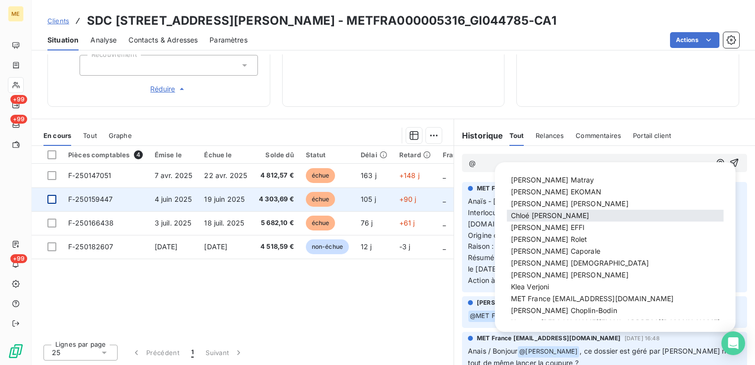
scroll to position [49, 0]
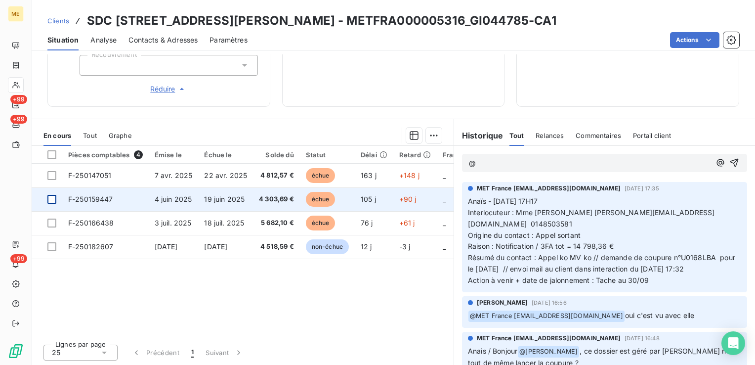
click at [488, 159] on p "@" at bounding box center [590, 163] width 242 height 11
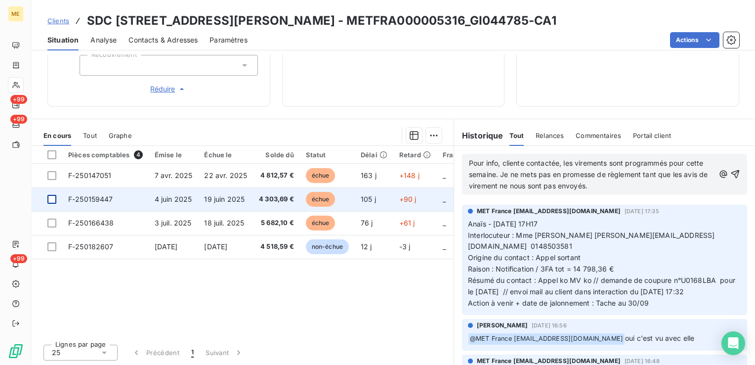
click at [482, 175] on span "Pour info, cliente contactée, les virements sont programmés pour cette semaine.…" at bounding box center [589, 174] width 241 height 31
click at [644, 186] on p "Pour info, cliente contactée, les virements sont programmés pour cette fin de s…" at bounding box center [592, 175] width 246 height 34
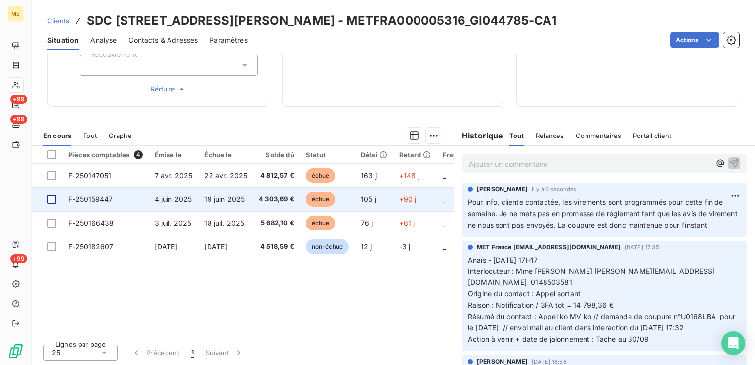
drag, startPoint x: 306, startPoint y: 300, endPoint x: 283, endPoint y: 308, distance: 24.8
click at [306, 300] on div "Pièces comptables 4 Émise le Échue le Solde dû Statut Délai Retard France Conte…" at bounding box center [243, 241] width 422 height 190
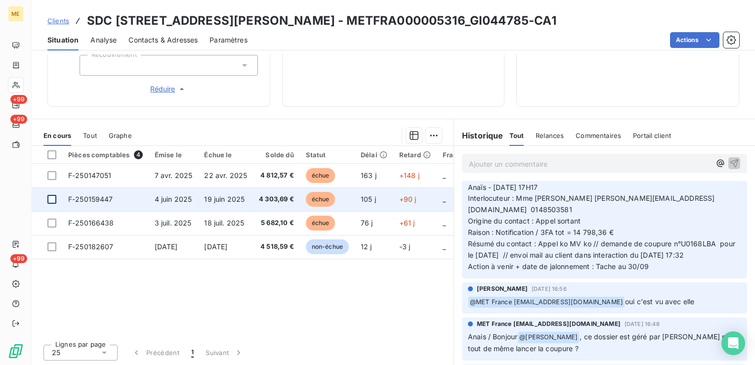
scroll to position [75, 0]
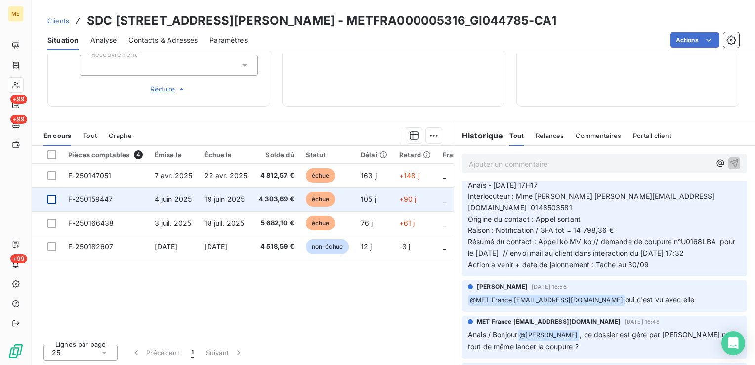
click at [484, 251] on span "Résumé du contact : Appel ko MV ko // demande de coupure n°U0168LBA pour le 29/…" at bounding box center [602, 247] width 269 height 20
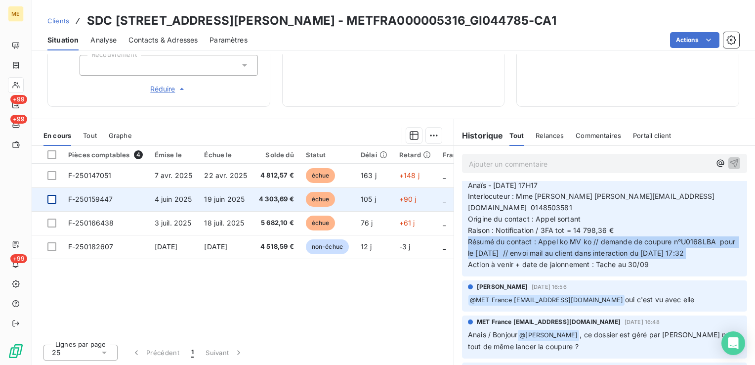
click at [484, 251] on span "Résumé du contact : Appel ko MV ko // demande de coupure n°U0168LBA pour le 29/…" at bounding box center [602, 247] width 269 height 20
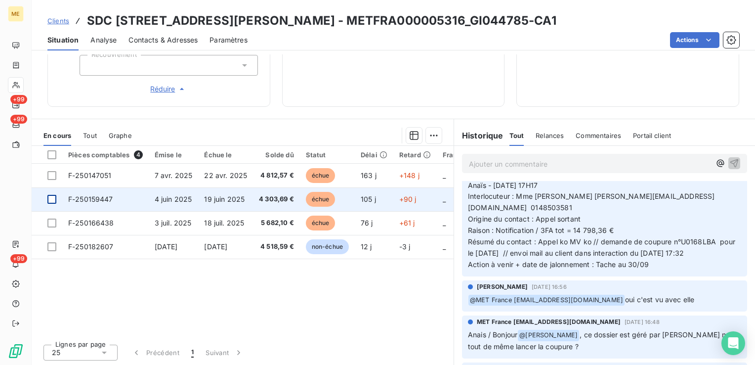
click at [543, 228] on span "Raison : Notification / 3FA tot = 14 798,36 €" at bounding box center [541, 230] width 146 height 8
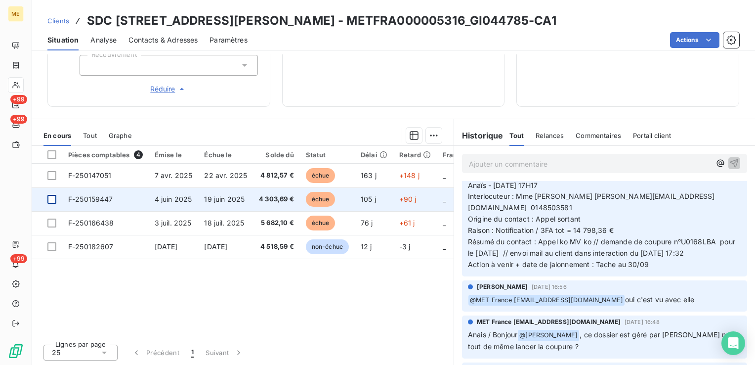
click at [535, 249] on span "Résumé du contact : Appel ko MV ko // demande de coupure n°U0168LBA pour le 29/…" at bounding box center [602, 247] width 269 height 20
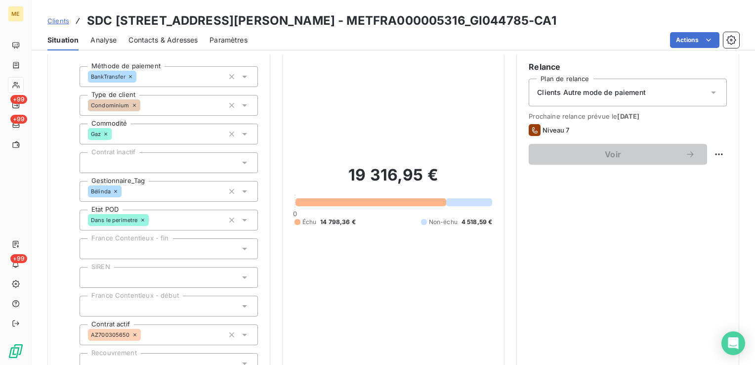
scroll to position [85, 0]
click at [395, 147] on div "19 316,95 € 0 Échu 14 798,36 € Non-échu 4 518,59 €" at bounding box center [393, 197] width 198 height 394
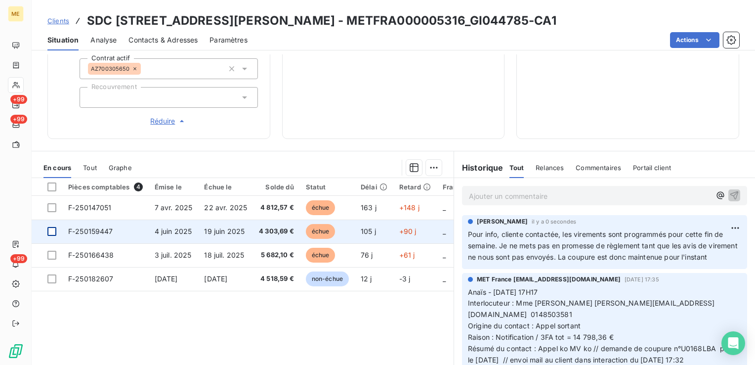
scroll to position [154, 0]
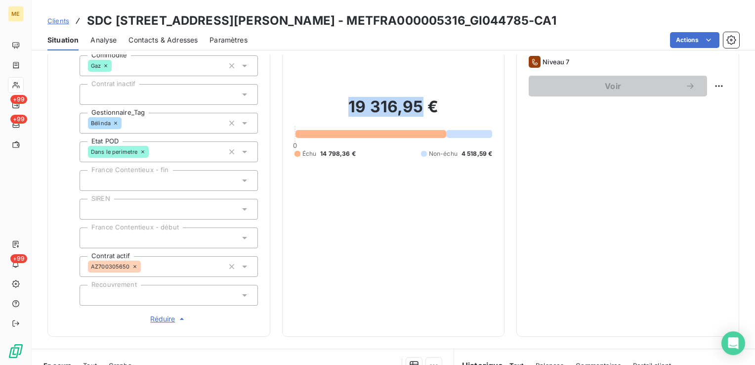
drag, startPoint x: 345, startPoint y: 105, endPoint x: 417, endPoint y: 105, distance: 72.6
click at [417, 105] on h2 "19 316,95 €" at bounding box center [393, 112] width 198 height 30
copy h2 "19 316,95"
